Goal: Check status: Verify the current state of an ongoing process or item

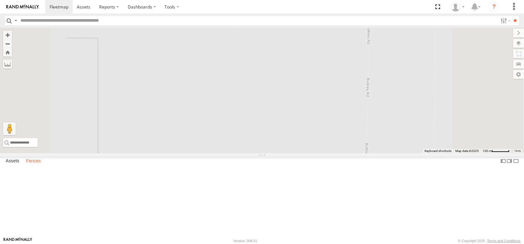
click at [44, 165] on label "Fences" at bounding box center [33, 161] width 21 height 9
click at [499, 24] on label at bounding box center [505, 20] width 13 height 9
click at [0, 0] on span "Pistachio Trailers" at bounding box center [0, 0] width 0 height 0
click at [512, 24] on input "**" at bounding box center [515, 20] width 7 height 9
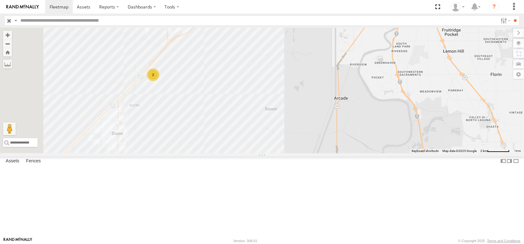
drag, startPoint x: 210, startPoint y: 127, endPoint x: 272, endPoint y: 131, distance: 61.7
click at [272, 131] on div "2" at bounding box center [262, 91] width 524 height 126
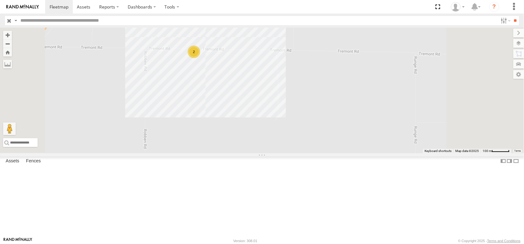
click at [200, 58] on div "2" at bounding box center [194, 52] width 13 height 13
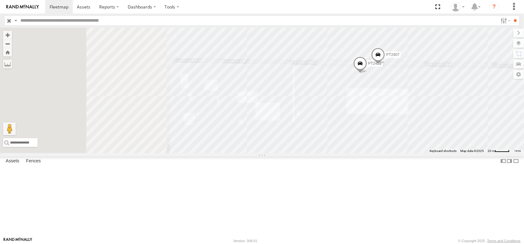
drag, startPoint x: 267, startPoint y: 189, endPoint x: 431, endPoint y: 159, distance: 166.9
click at [431, 153] on div "PT2421 PT2407" at bounding box center [262, 91] width 524 height 126
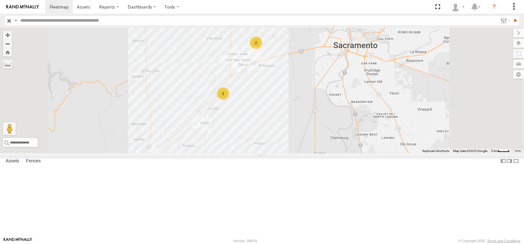
click at [247, 153] on div "2 PT2423 2" at bounding box center [262, 91] width 524 height 126
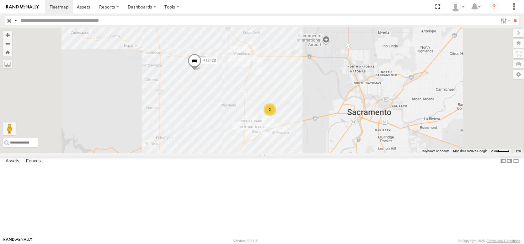
drag, startPoint x: 247, startPoint y: 164, endPoint x: 261, endPoint y: 230, distance: 67.8
click at [262, 153] on div "2 PT2423 2" at bounding box center [262, 91] width 524 height 126
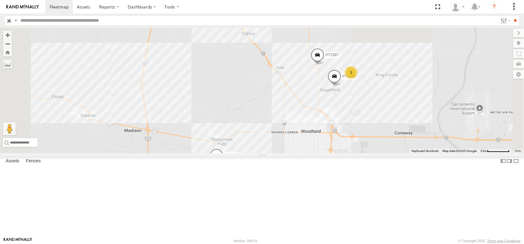
drag, startPoint x: 248, startPoint y: 85, endPoint x: 247, endPoint y: 172, distance: 87.0
click at [247, 153] on div "PT2423 PT2387 2 3 PT2408" at bounding box center [262, 91] width 524 height 126
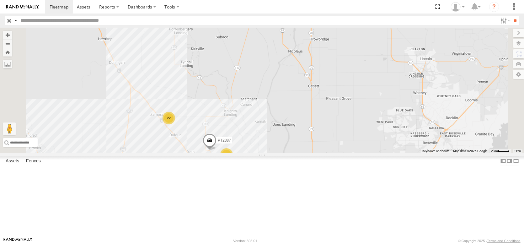
drag, startPoint x: 278, startPoint y: 108, endPoint x: 265, endPoint y: 197, distance: 90.0
click at [266, 153] on div "PT2423 PT2387 22 2 4" at bounding box center [262, 91] width 524 height 126
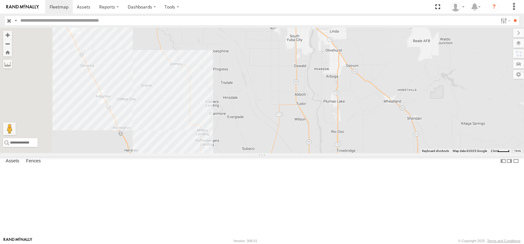
drag, startPoint x: 252, startPoint y: 134, endPoint x: 306, endPoint y: 132, distance: 54.6
click at [306, 132] on div "PT2423 PT2387 22 2 4 PT2389" at bounding box center [262, 91] width 524 height 126
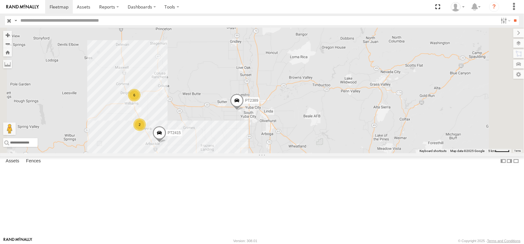
drag, startPoint x: 256, startPoint y: 122, endPoint x: 270, endPoint y: 166, distance: 45.5
click at [270, 153] on div "PT2415 PT2389 PT2423 22 6 4 2 PT2405" at bounding box center [262, 91] width 524 height 126
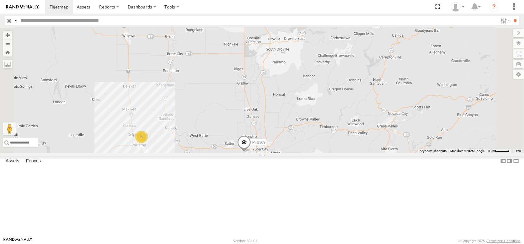
drag, startPoint x: 269, startPoint y: 163, endPoint x: 276, endPoint y: 207, distance: 44.0
click at [276, 153] on div "PT2415 PT2389 PT2423 PT2424 22 6 4 2 PT2405" at bounding box center [262, 91] width 524 height 126
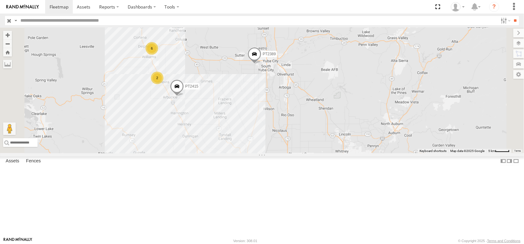
drag, startPoint x: 279, startPoint y: 183, endPoint x: 288, endPoint y: 86, distance: 97.1
click at [288, 86] on div "PT2415 6 PT2389 2" at bounding box center [262, 91] width 524 height 126
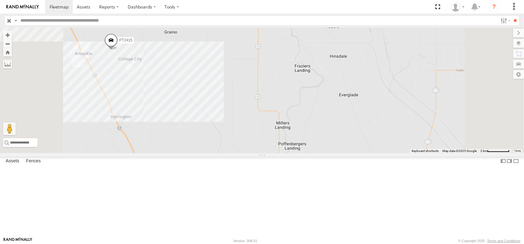
drag, startPoint x: 283, startPoint y: 169, endPoint x: 250, endPoint y: 16, distance: 155.8
click at [255, 27] on body at bounding box center [262, 122] width 524 height 244
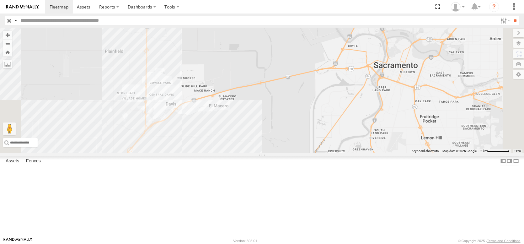
drag, startPoint x: 353, startPoint y: 166, endPoint x: 243, endPoint y: -8, distance: 205.8
click at [243, 0] on html at bounding box center [262, 122] width 524 height 244
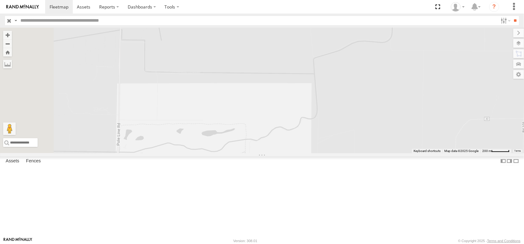
drag, startPoint x: 324, startPoint y: 111, endPoint x: 379, endPoint y: 175, distance: 85.1
click at [379, 153] on div "PT2415 PT2389 PT2423 PT2436 PT2409 PT2387 PT2408" at bounding box center [262, 91] width 524 height 126
click at [515, 48] on label at bounding box center [519, 43] width 11 height 9
click at [0, 0] on span "Basemaps" at bounding box center [0, 0] width 0 height 0
click at [0, 0] on span "Satellite + Roadmap" at bounding box center [0, 0] width 0 height 0
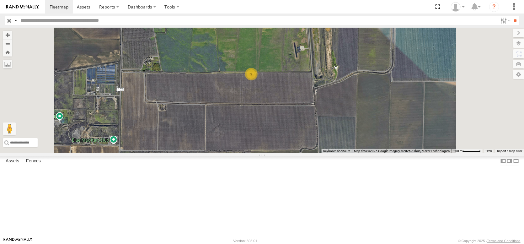
drag, startPoint x: 339, startPoint y: 118, endPoint x: 337, endPoint y: 148, distance: 30.8
click at [337, 150] on div "PT2415 PT2389 PT2423 PT2436 PT2409 PT2387 PT2408 2" at bounding box center [262, 91] width 524 height 126
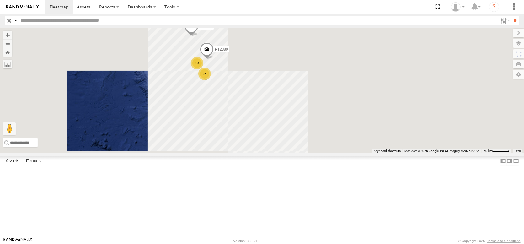
drag, startPoint x: 357, startPoint y: 176, endPoint x: 345, endPoint y: 112, distance: 65.4
click at [346, 113] on div "PT2389 PT2424 13 28" at bounding box center [262, 91] width 524 height 126
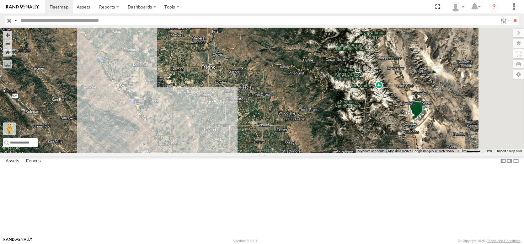
drag, startPoint x: 315, startPoint y: 159, endPoint x: 261, endPoint y: 99, distance: 80.3
click at [261, 99] on div "PT2389 PT2424 PT2412" at bounding box center [262, 91] width 524 height 126
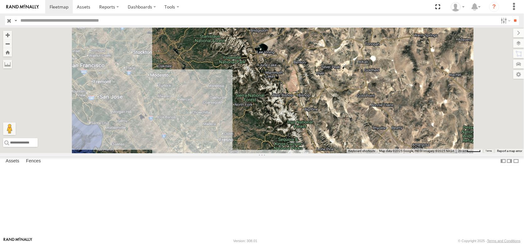
drag, startPoint x: 232, startPoint y: 79, endPoint x: 252, endPoint y: 157, distance: 80.4
click at [252, 153] on div "PT2412" at bounding box center [262, 91] width 524 height 126
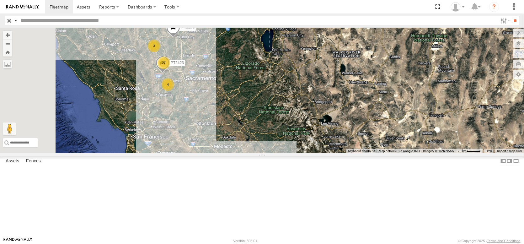
drag, startPoint x: 255, startPoint y: 120, endPoint x: 301, endPoint y: 163, distance: 62.6
click at [301, 153] on div "PT2412 3 27 PT2389 4 PT2423" at bounding box center [262, 91] width 524 height 126
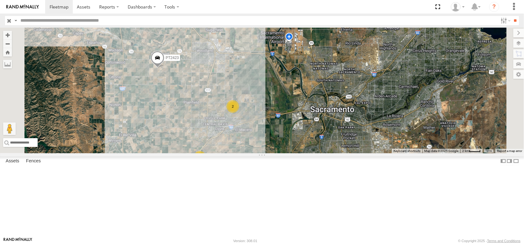
drag, startPoint x: 272, startPoint y: 146, endPoint x: 280, endPoint y: 103, distance: 44.2
click at [280, 103] on div "PT2412 PT2389 PT2423 PT2424 PT2415 22 PT2387 2 2 4" at bounding box center [262, 91] width 524 height 126
